Goal: Check status: Check status

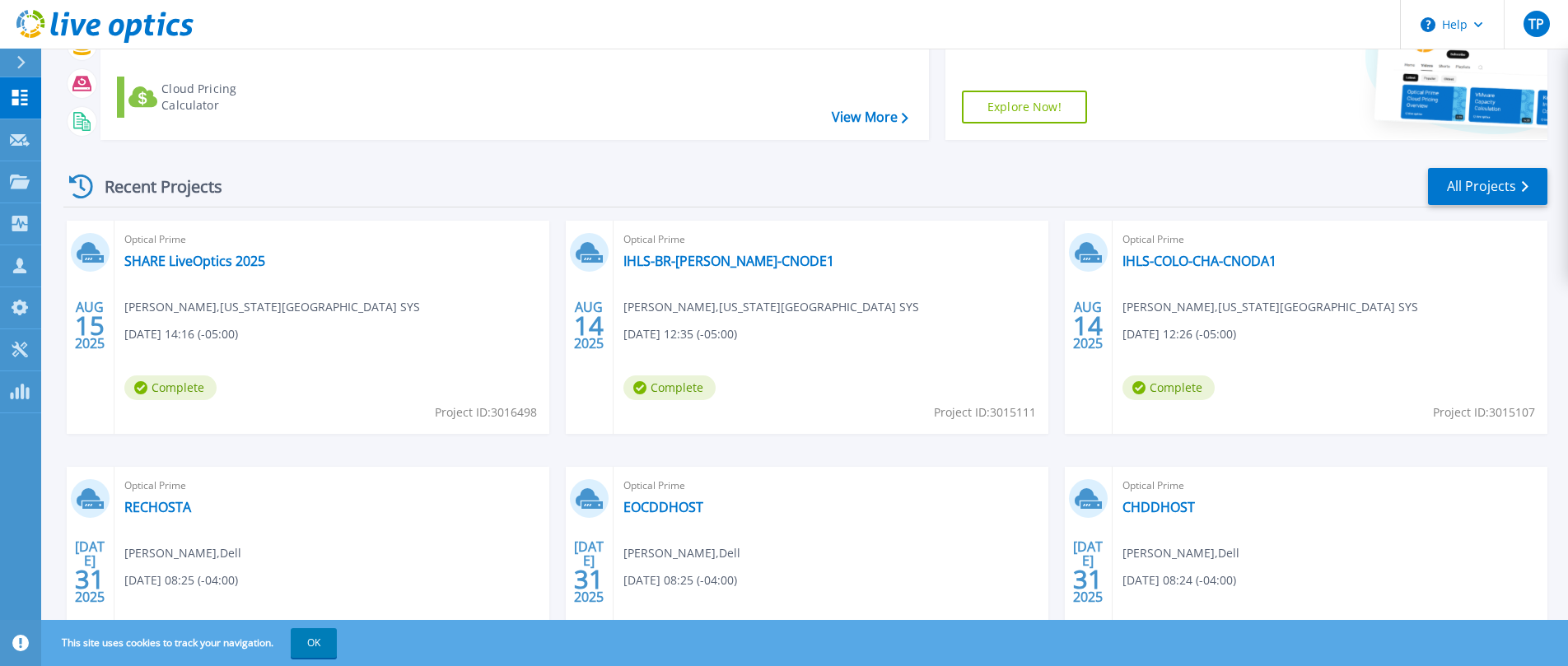
scroll to position [188, 0]
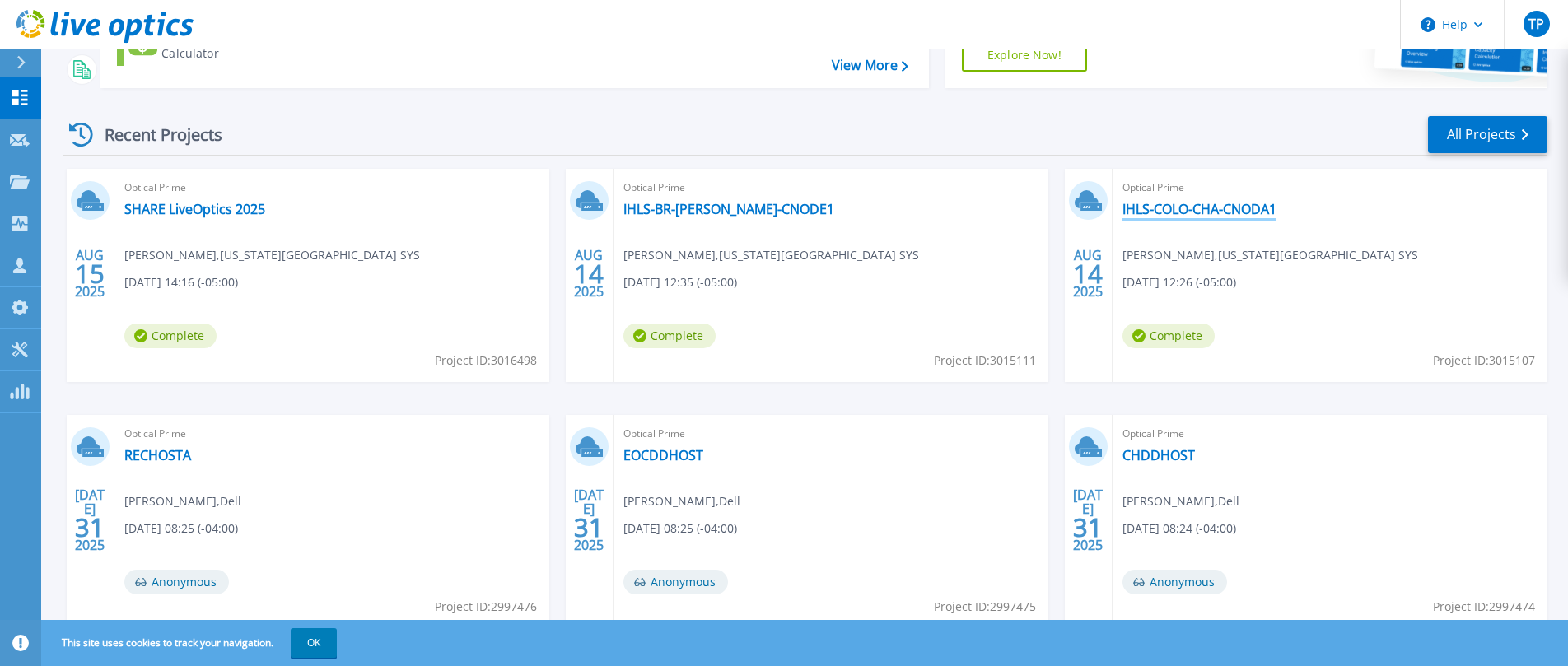
click at [1163, 204] on link "IHLS-COLO-CHA-CNODA1" at bounding box center [1199, 209] width 154 height 17
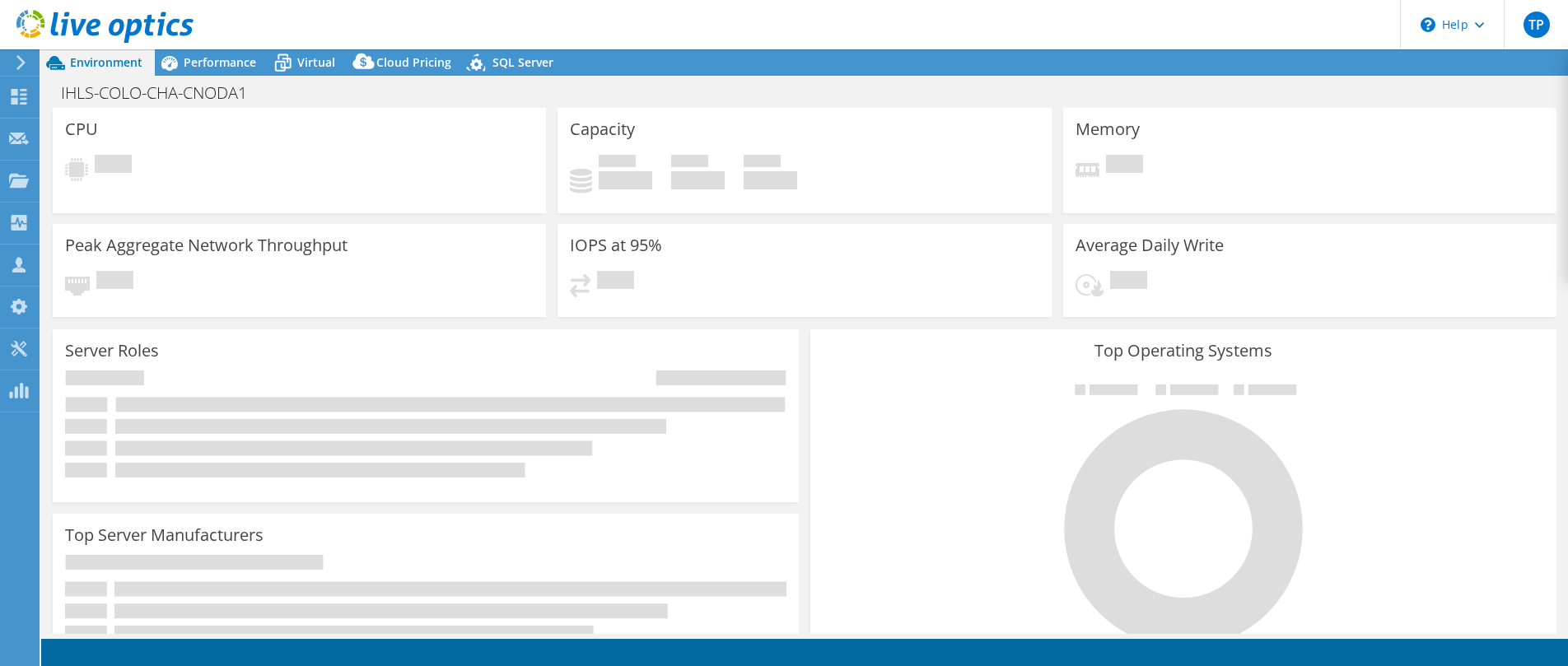
select select "USD"
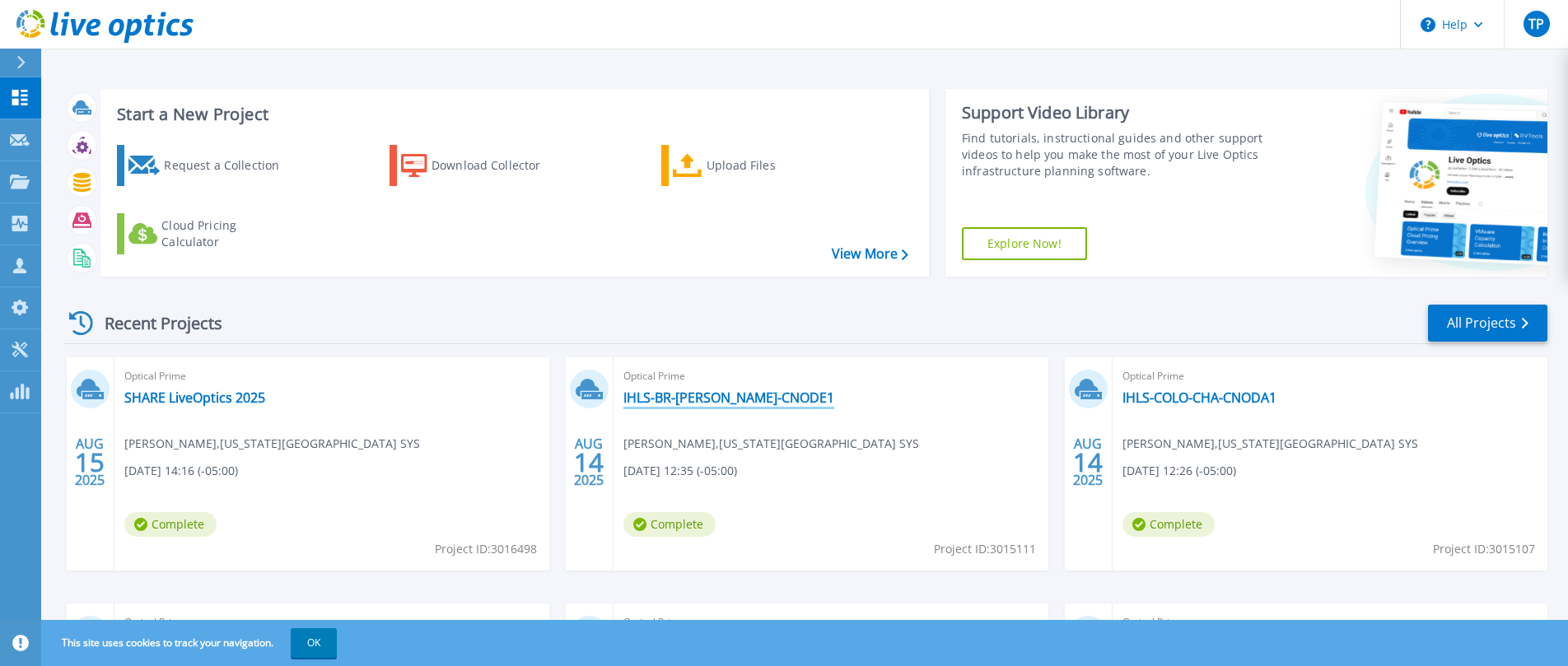
click at [658, 398] on link "IHLS-BR-EDW-CNODE1" at bounding box center [728, 397] width 211 height 17
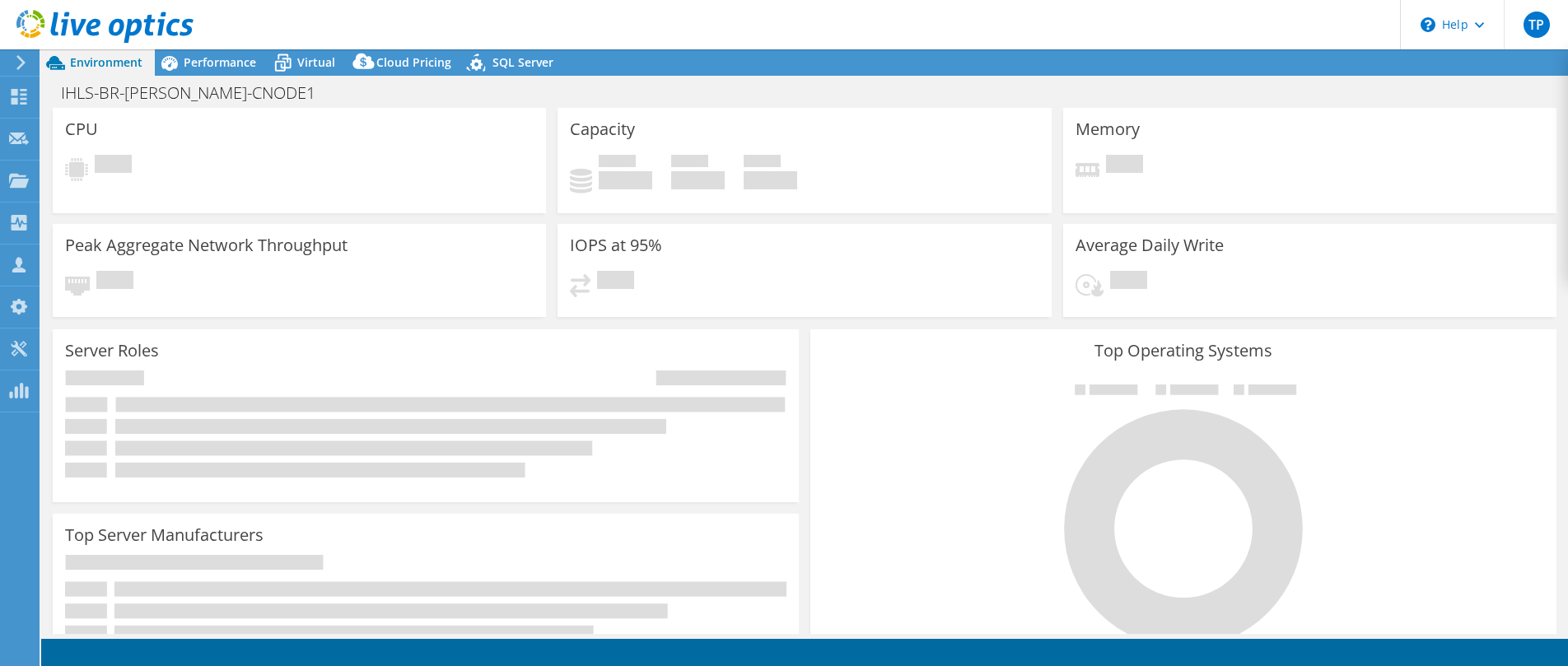
select select "USD"
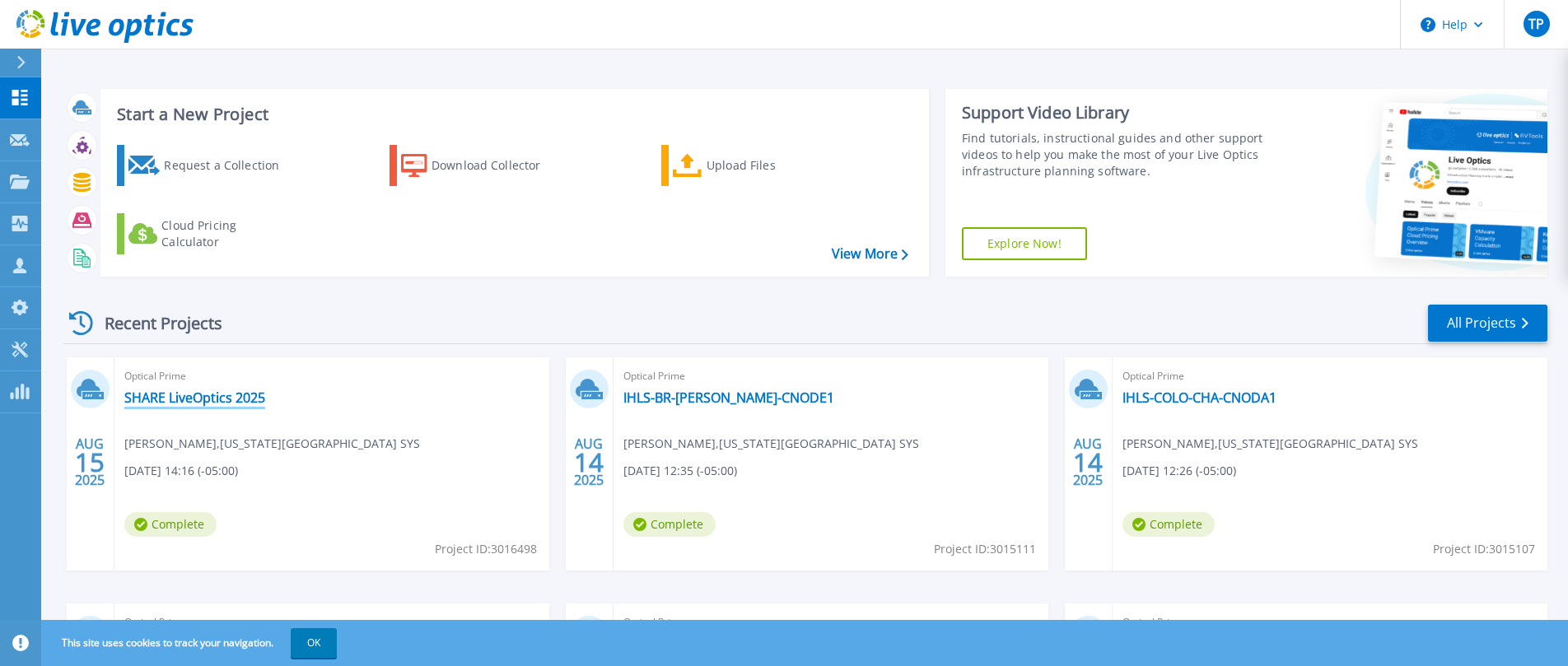
click at [225, 401] on link "SHARE LiveOptics 2025" at bounding box center [195, 397] width 140 height 17
